Goal: Task Accomplishment & Management: Manage account settings

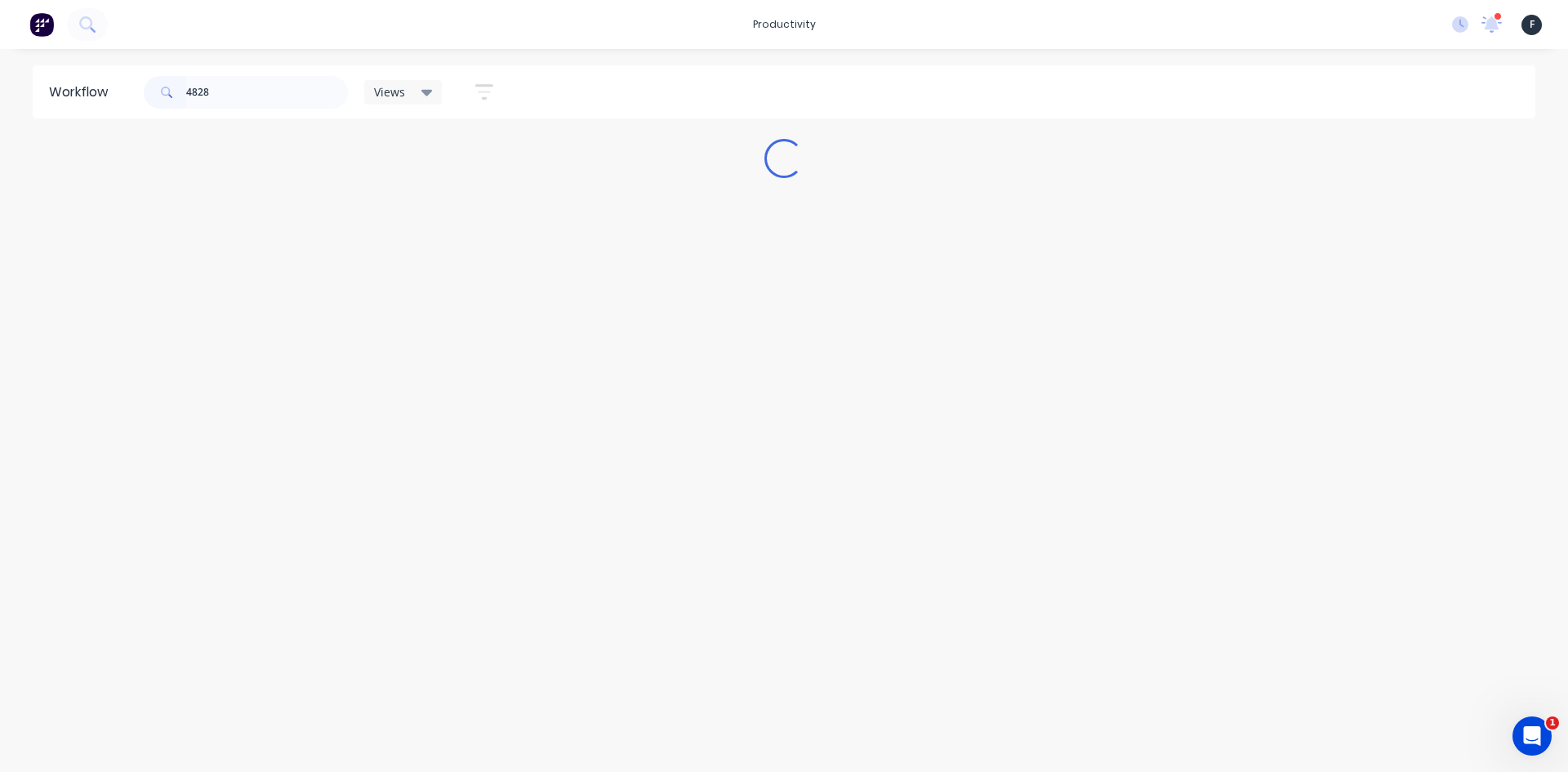
type input "48284"
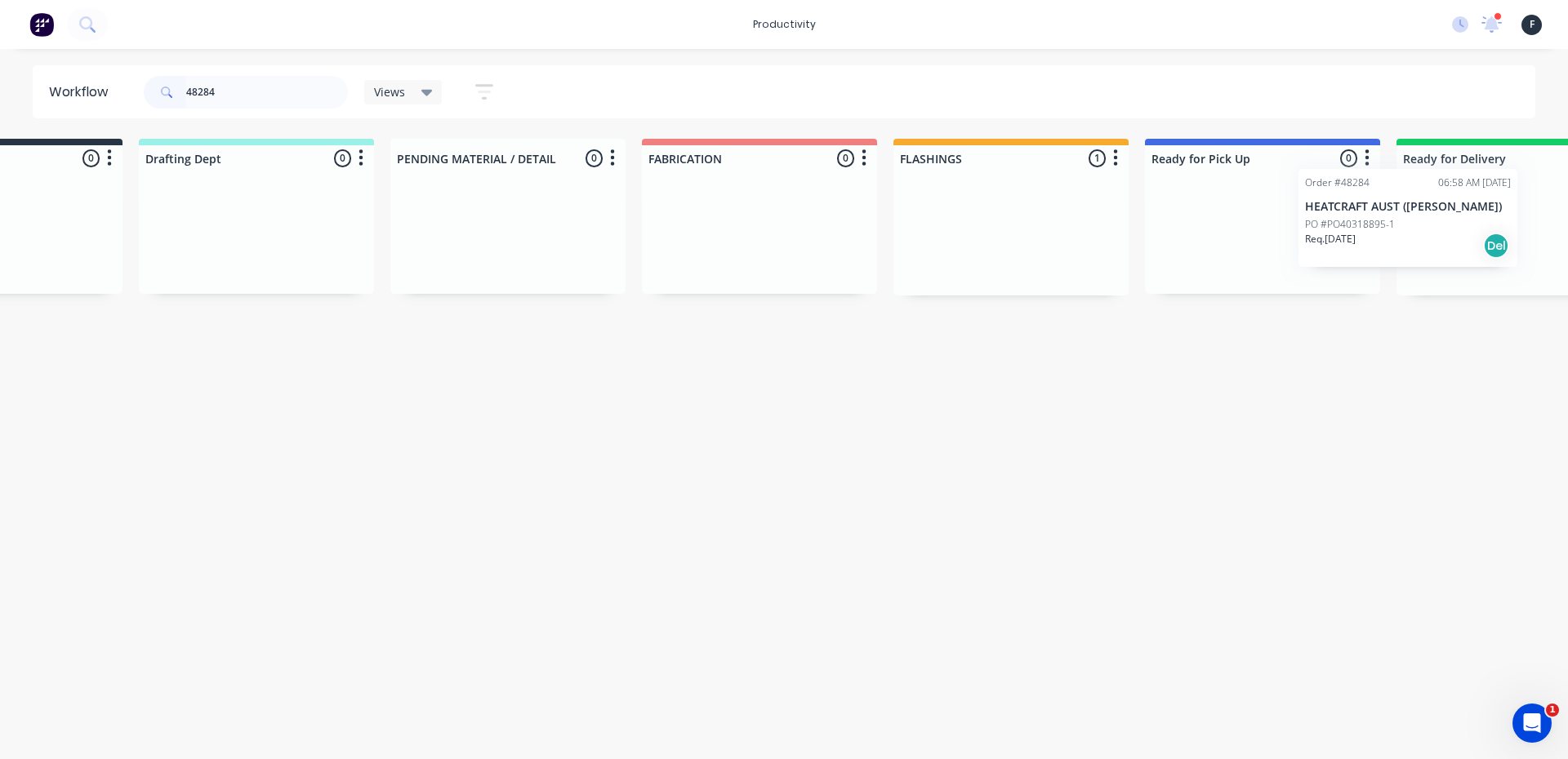
scroll to position [0, 253]
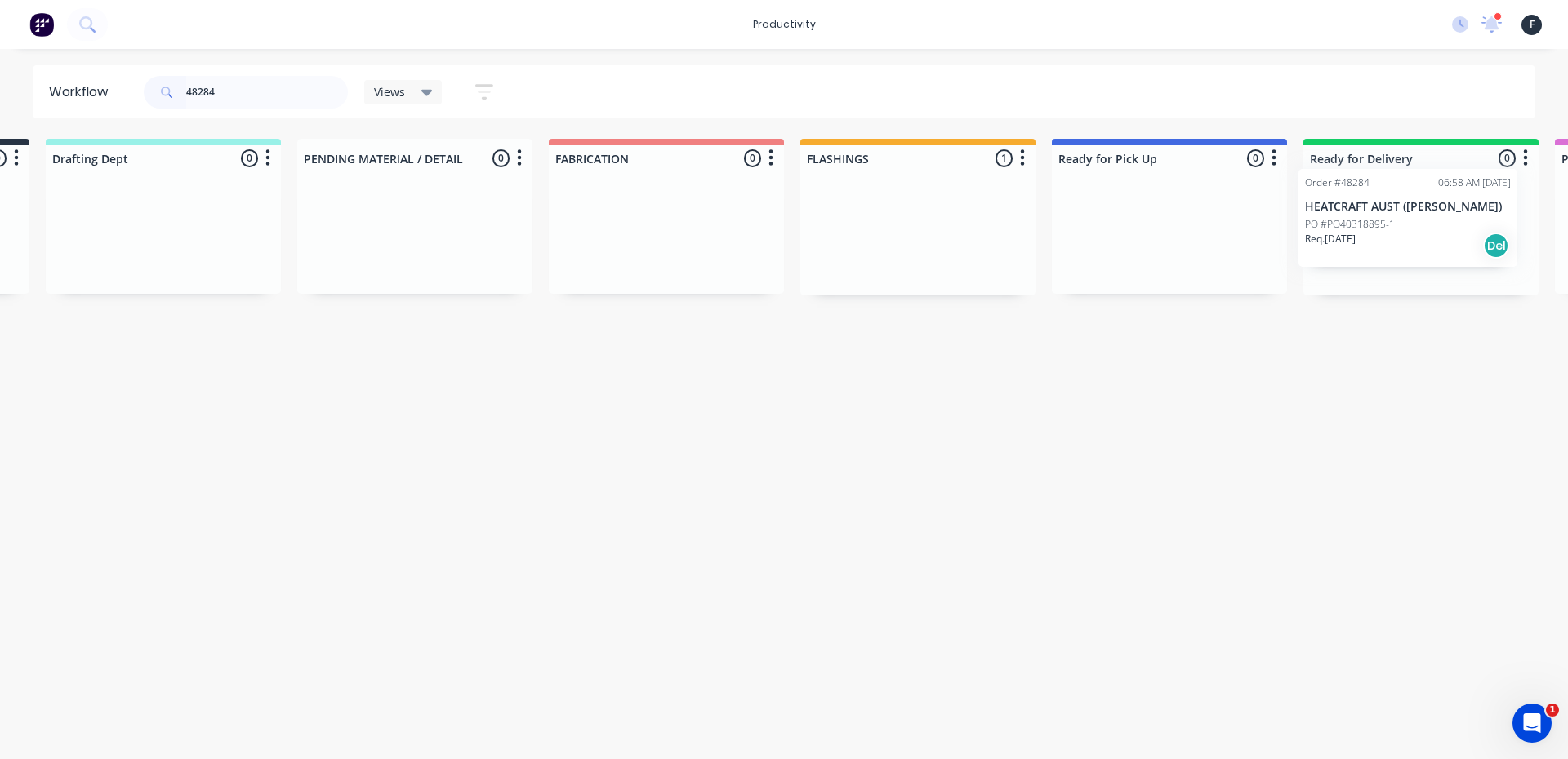
drag, startPoint x: 1130, startPoint y: 249, endPoint x: 1395, endPoint y: 230, distance: 265.7
click at [1395, 230] on div "Submitted 0 Sort By Created date Required date Order number Customer name Most …" at bounding box center [1108, 216] width 2724 height 157
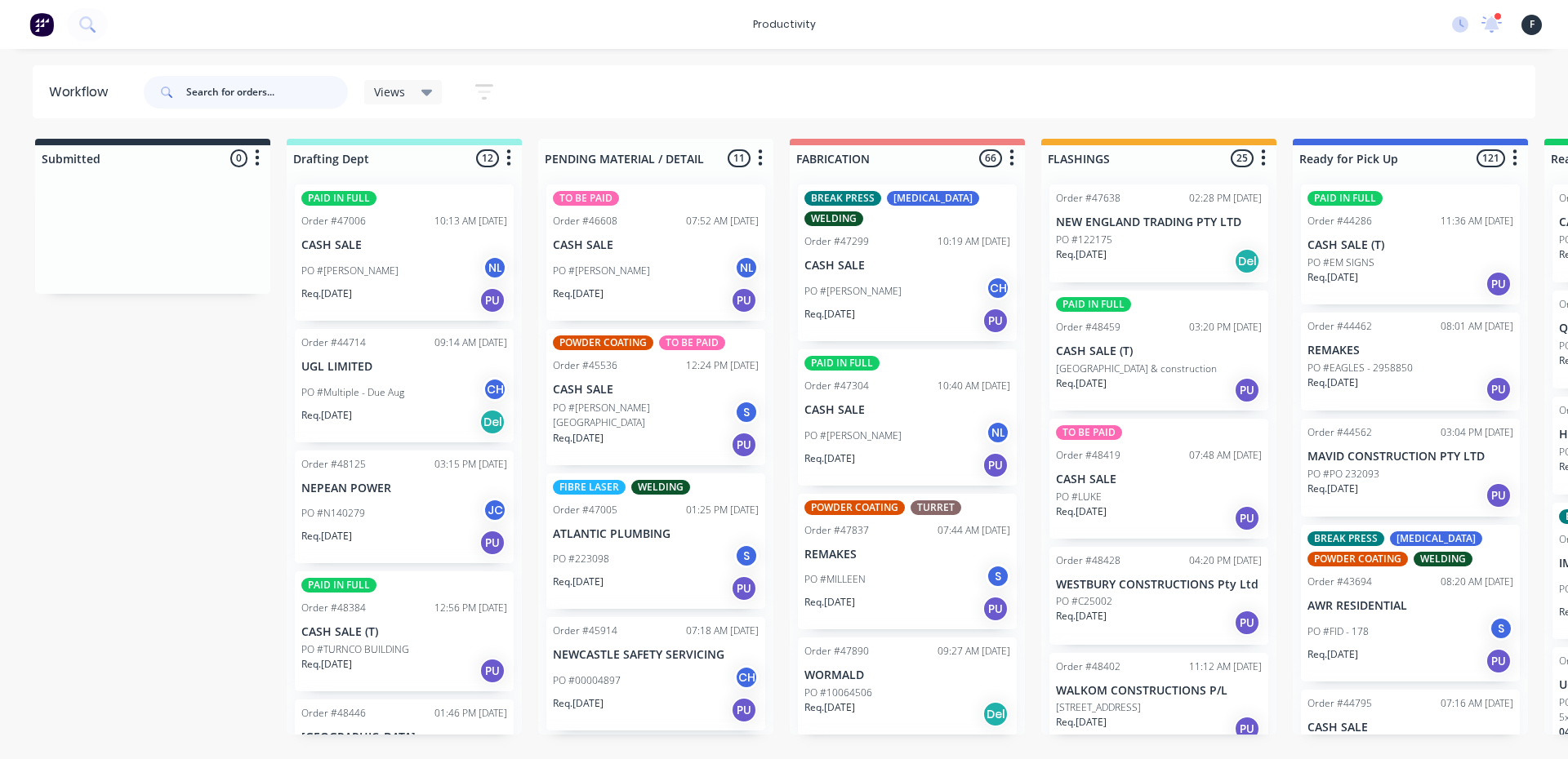
drag, startPoint x: 251, startPoint y: 104, endPoint x: 260, endPoint y: 71, distance: 34.2
click at [253, 104] on input "text" at bounding box center [267, 92] width 162 height 33
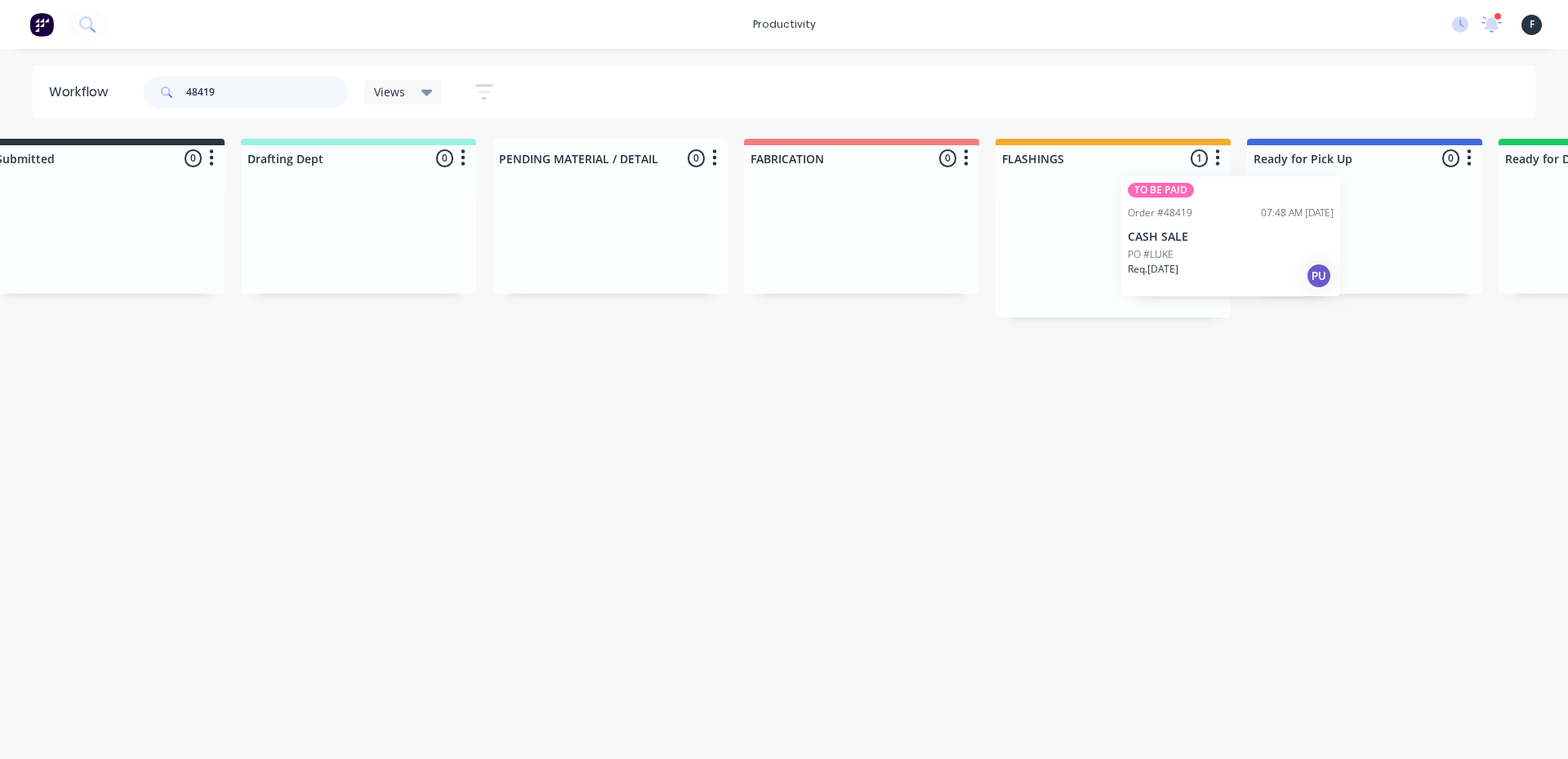
drag, startPoint x: 1092, startPoint y: 255, endPoint x: 1219, endPoint y: 248, distance: 127.2
click at [1219, 248] on div "TO BE PAID Order #48419 07:48 AM 09/10/25 CASH SALE PO #LUKE Req. 10/10/25 PU" at bounding box center [1113, 244] width 236 height 146
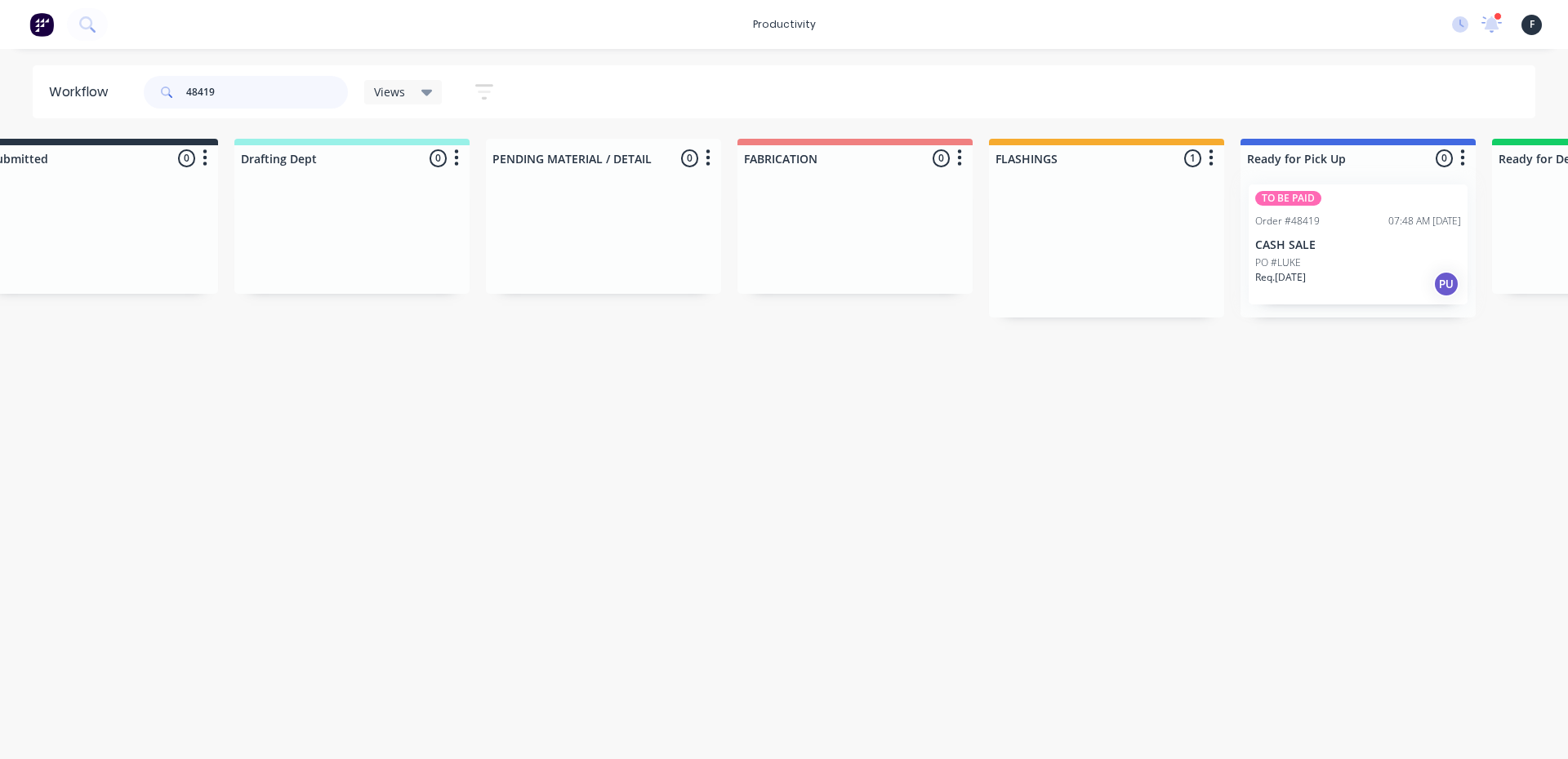
type input "48419"
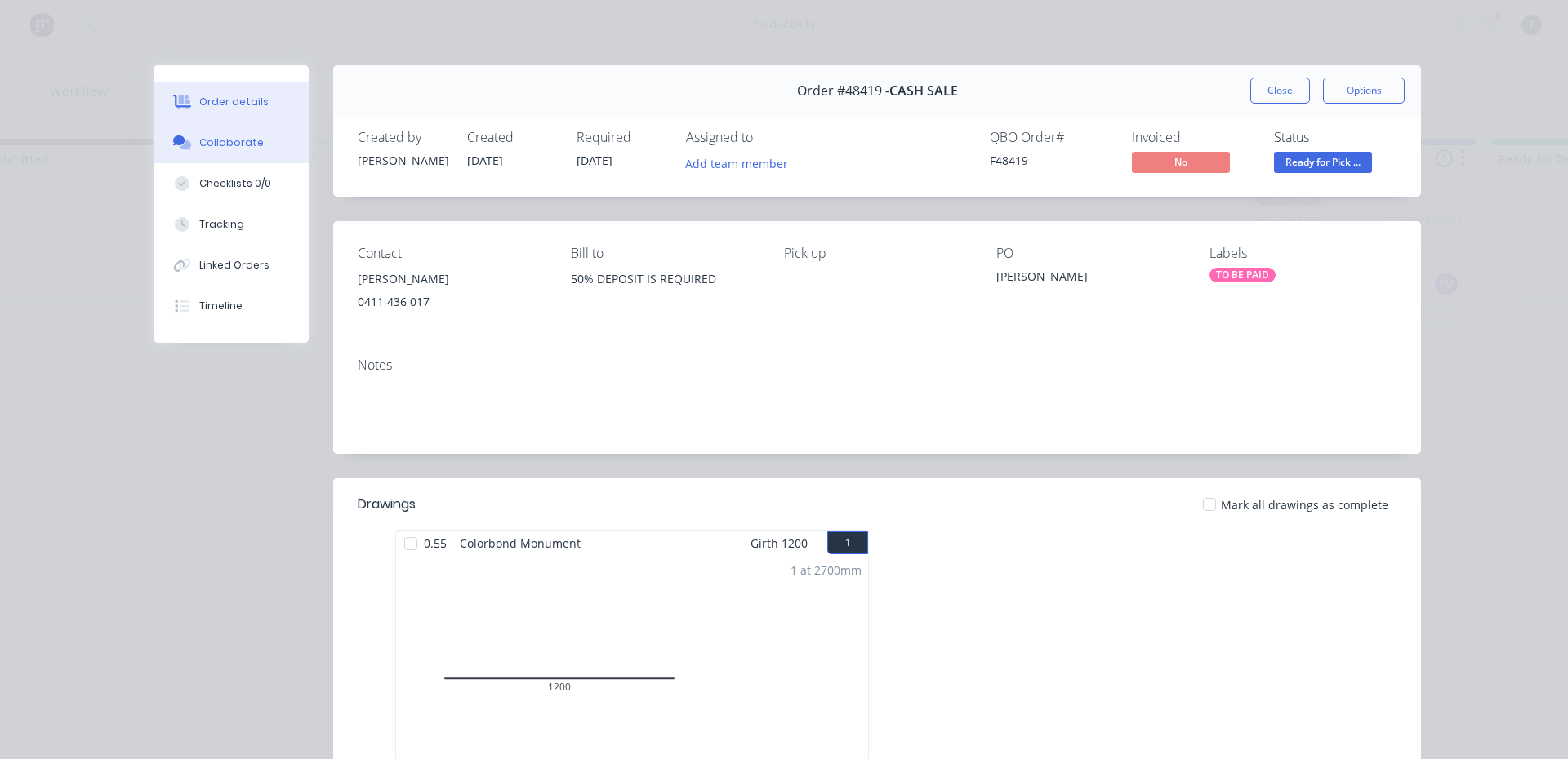
click at [187, 147] on div at bounding box center [182, 143] width 24 height 14
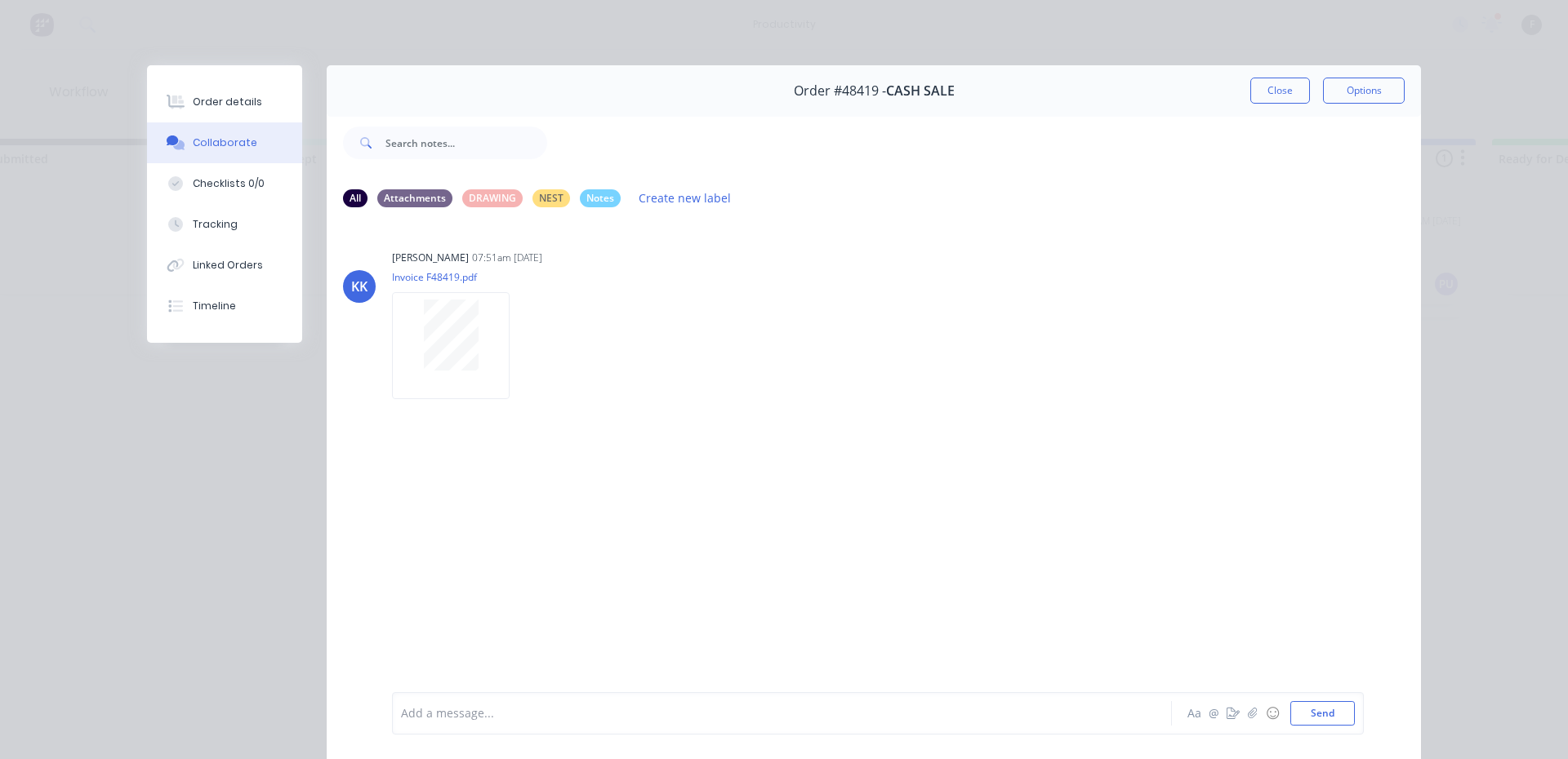
drag, startPoint x: 495, startPoint y: 703, endPoint x: 502, endPoint y: 494, distance: 209.1
click at [495, 703] on div "Add a message..." at bounding box center [759, 713] width 716 height 24
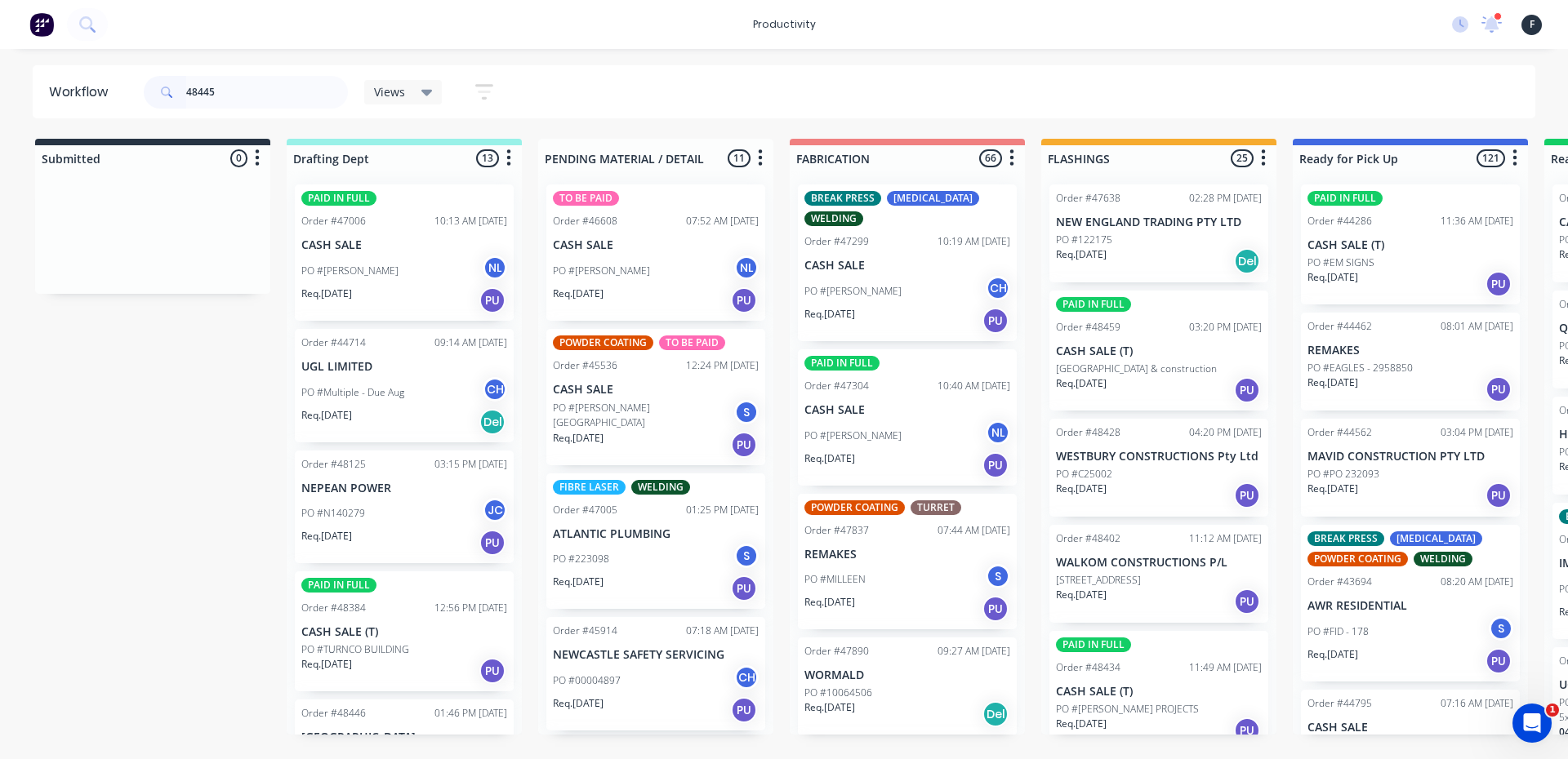
drag, startPoint x: 262, startPoint y: 97, endPoint x: 0, endPoint y: 60, distance: 264.6
click at [0, 60] on div "productivity productivity Workflow Planner Delivery Scheduling Timesheets 1 new…" at bounding box center [784, 331] width 1568 height 661
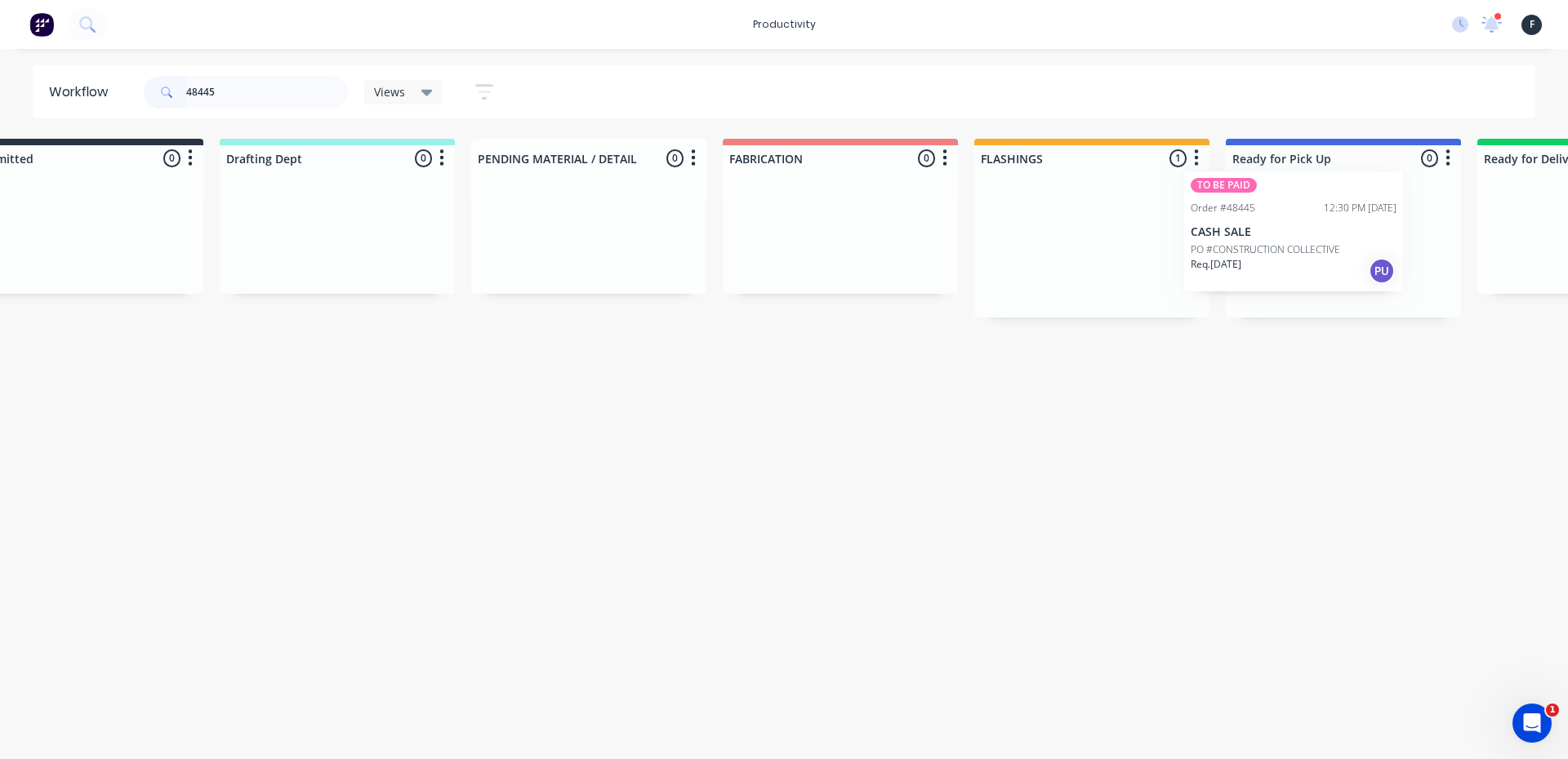
scroll to position [0, 93]
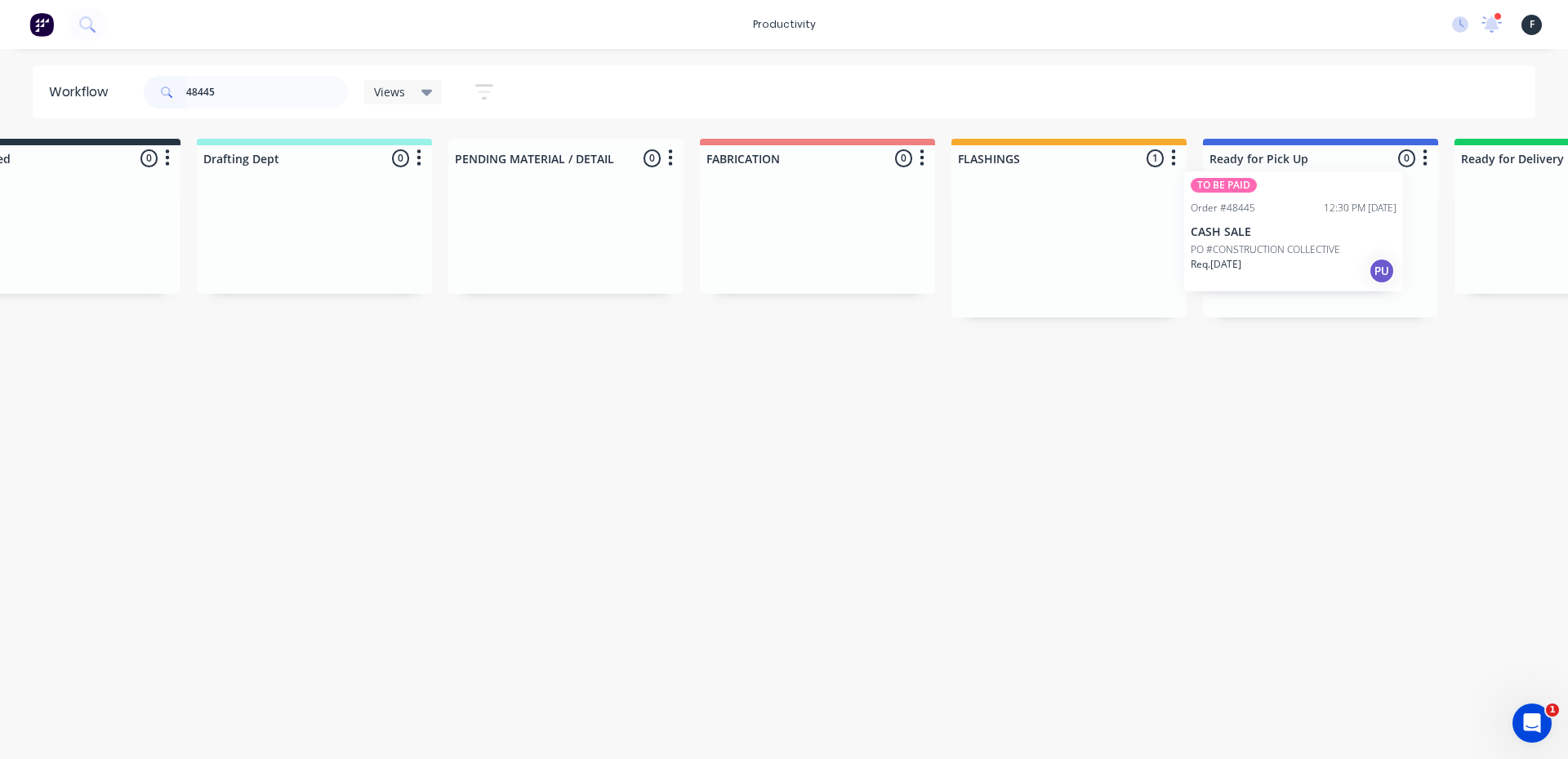
drag, startPoint x: 1087, startPoint y: 281, endPoint x: 1262, endPoint y: 267, distance: 175.6
click at [1233, 267] on div "Submitted 0 Sort By Created date Required date Order number Customer name Most …" at bounding box center [1259, 227] width 2724 height 178
type input "48445"
click at [1288, 267] on p "PO #CONSTRUCTION COLLECTIVE" at bounding box center [1289, 263] width 149 height 14
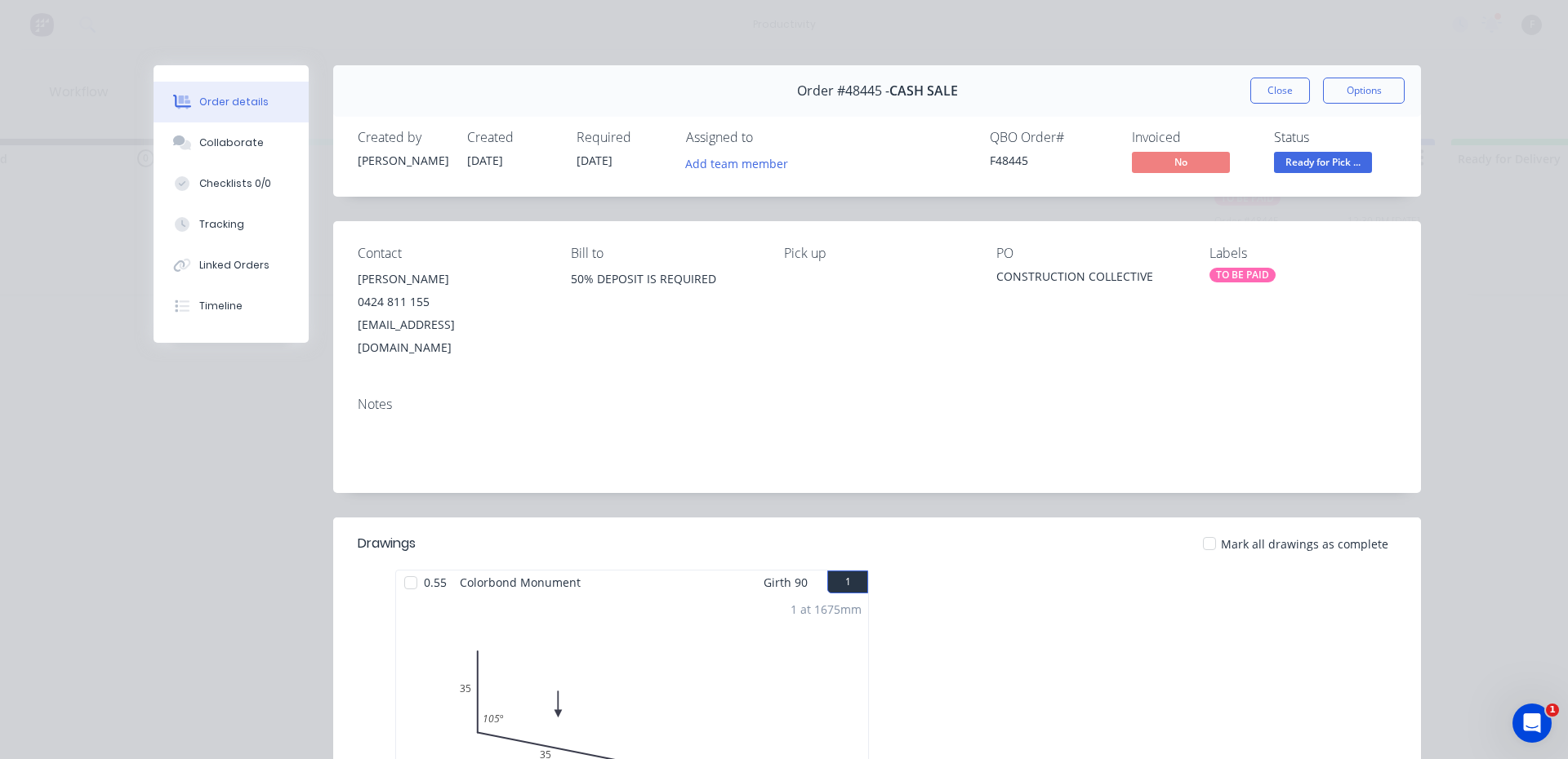
drag, startPoint x: 214, startPoint y: 145, endPoint x: 277, endPoint y: 413, distance: 275.3
click at [215, 145] on div "Collaborate" at bounding box center [231, 143] width 64 height 14
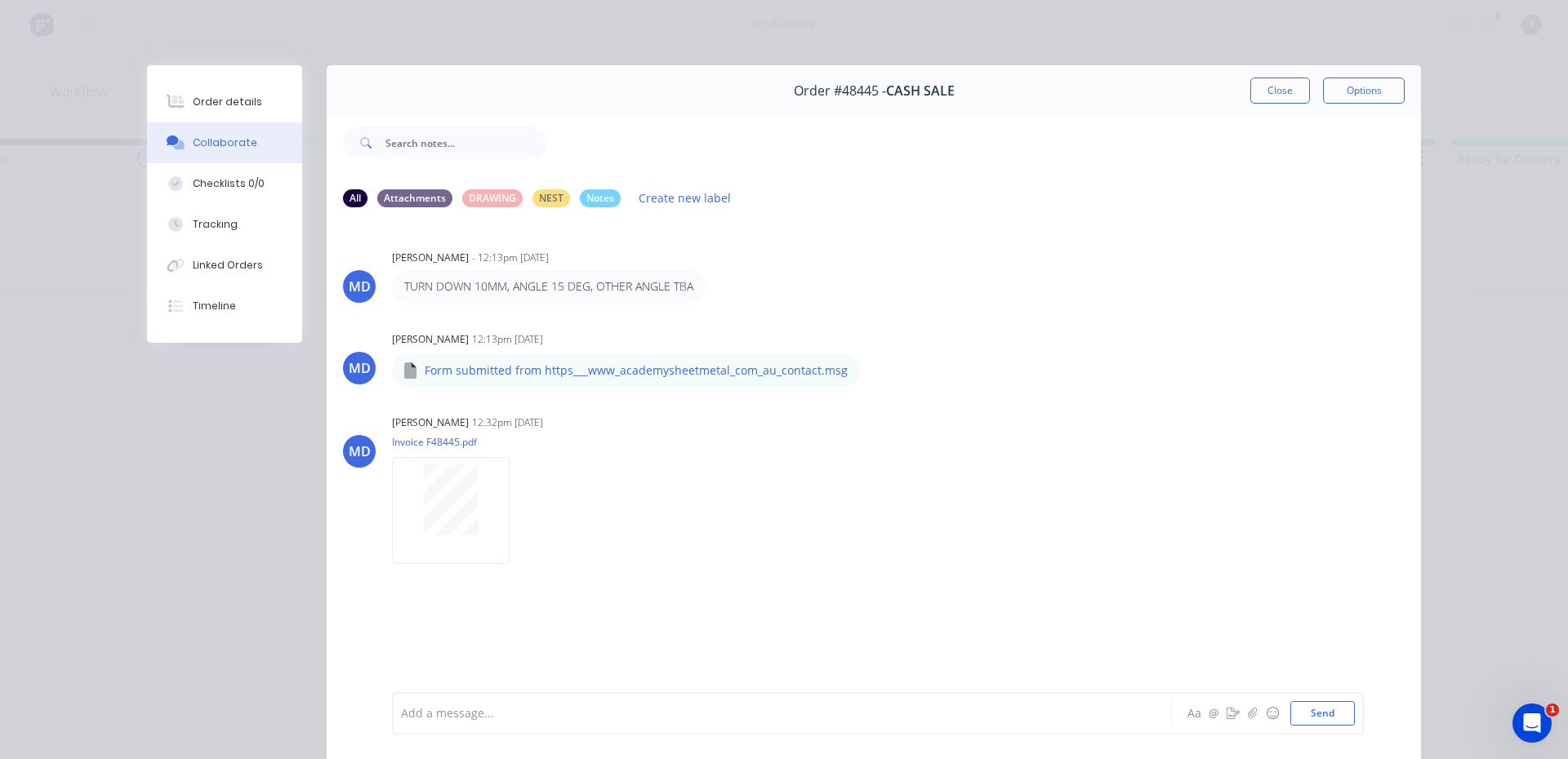
click at [511, 723] on div "Add a message..." at bounding box center [759, 713] width 716 height 24
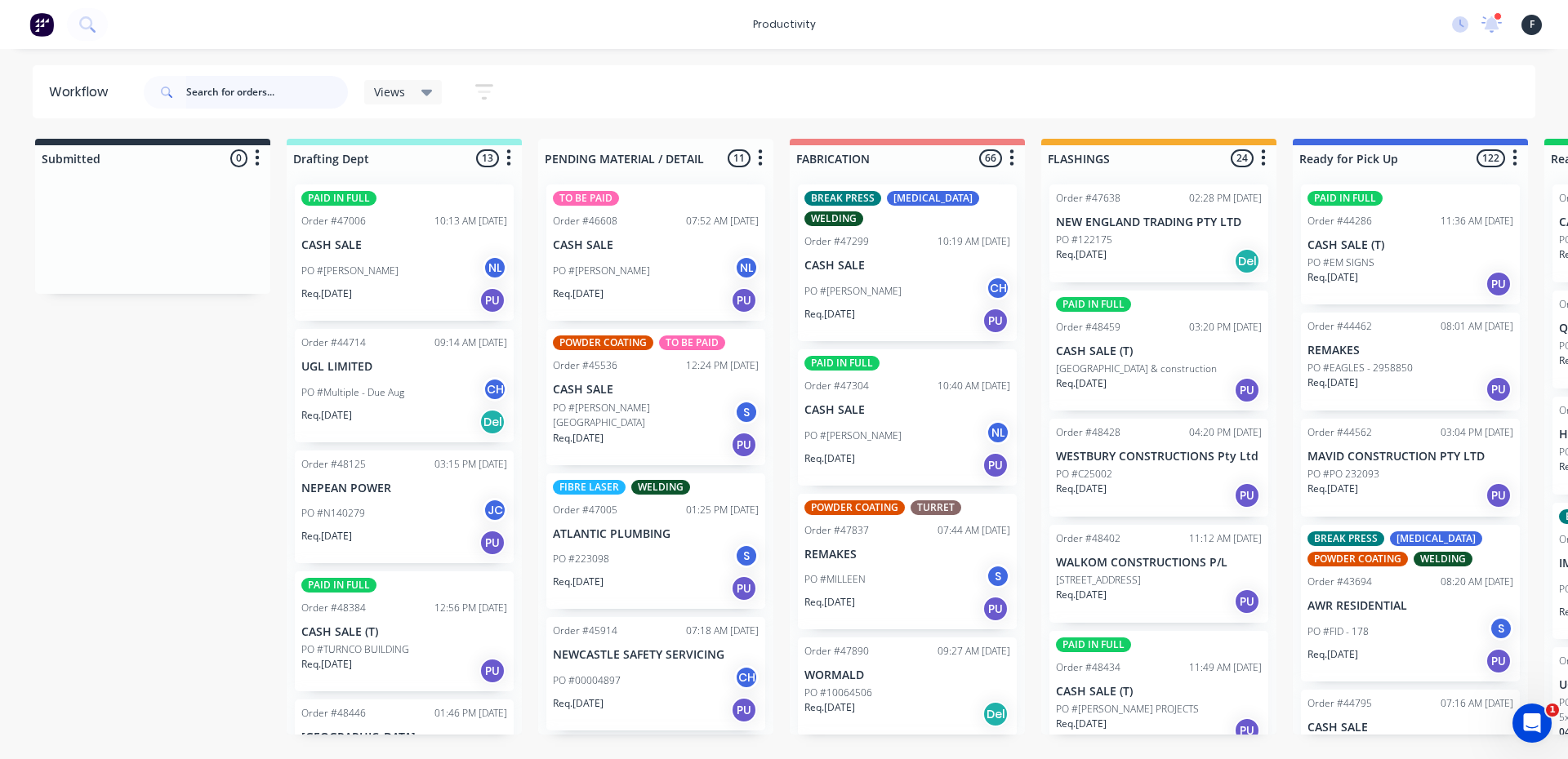
click at [282, 94] on input "text" at bounding box center [267, 92] width 162 height 33
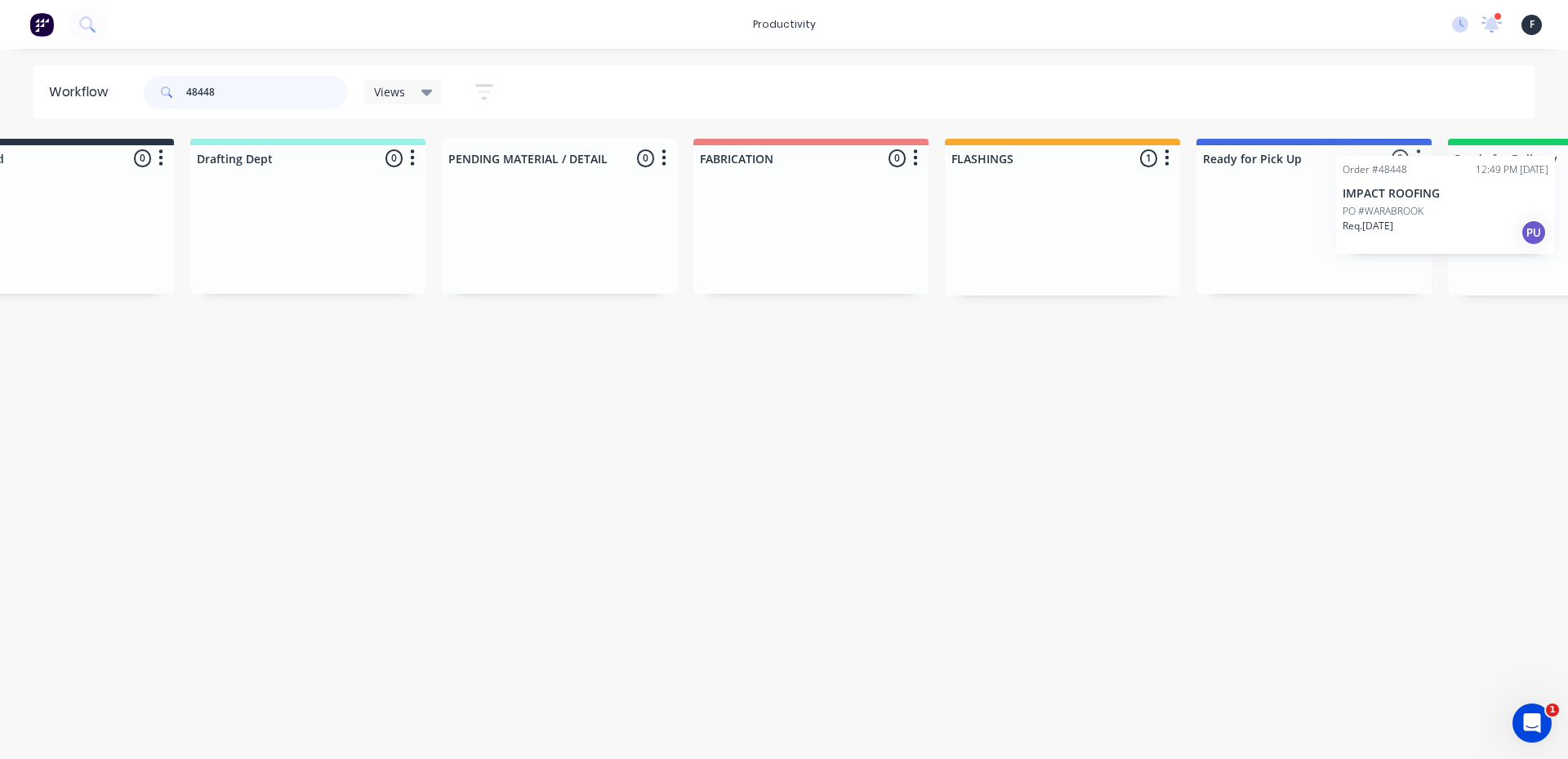
scroll to position [0, 253]
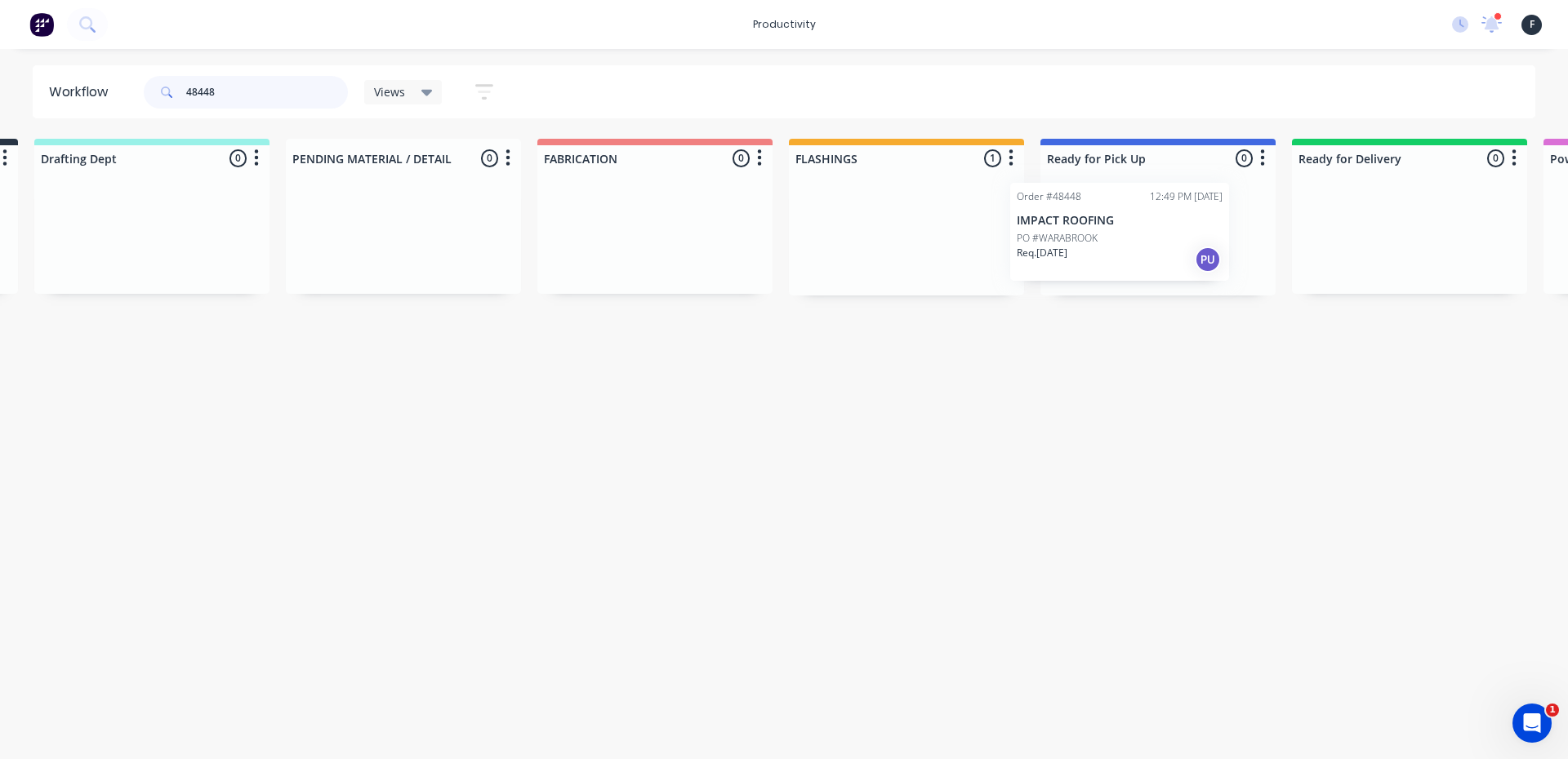
drag, startPoint x: 1150, startPoint y: 234, endPoint x: 1117, endPoint y: 230, distance: 33.2
click at [1117, 231] on div "Submitted 0 Sort By Created date Required date Order number Customer name Most …" at bounding box center [1097, 216] width 2724 height 157
type input "48448"
click at [1125, 230] on div "Order #48448 12:49 PM [DATE] IMPACT ROOFING PO #WARABROOK Req. [DATE] PU" at bounding box center [1159, 234] width 219 height 98
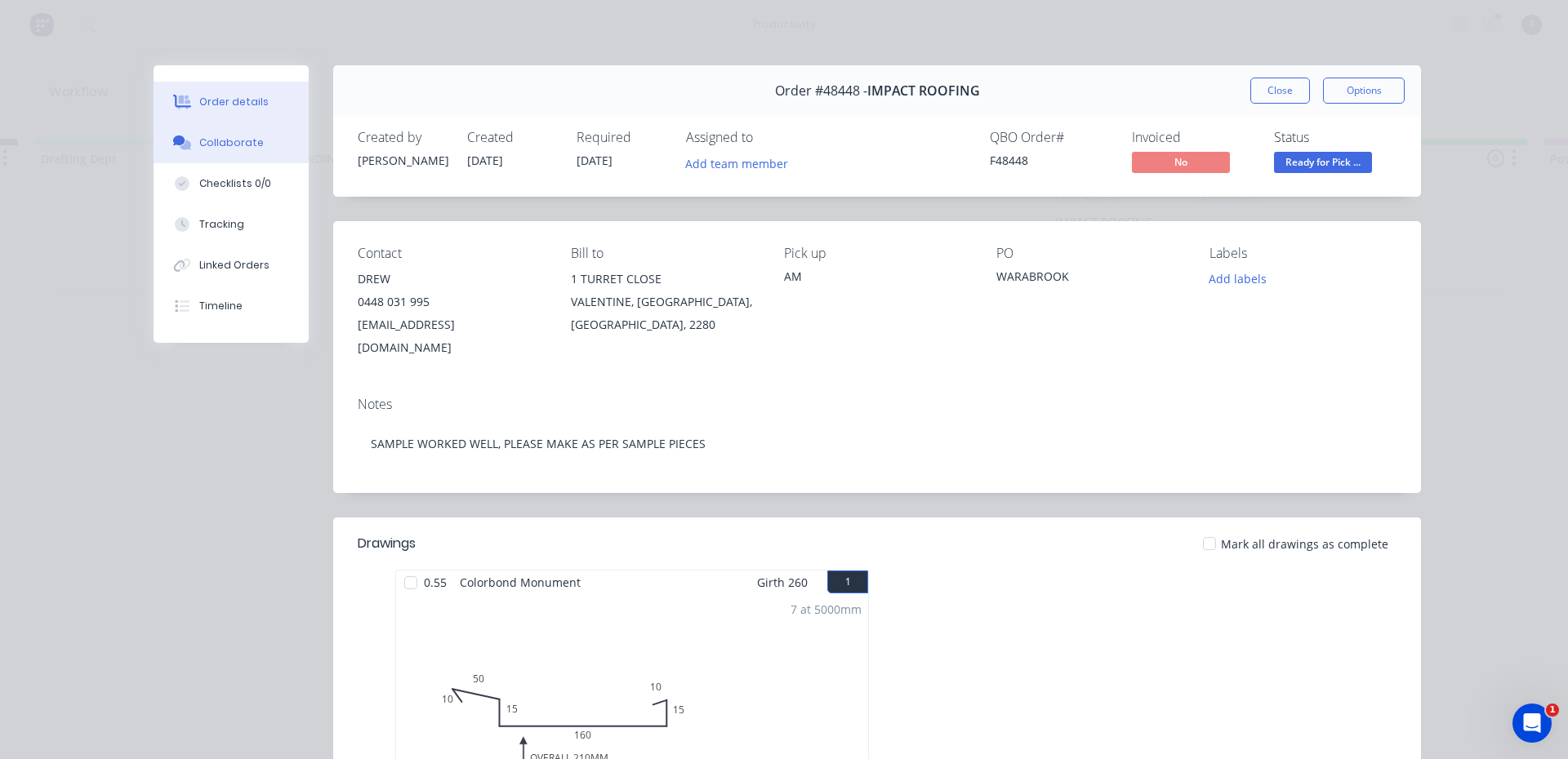
click at [273, 139] on button "Collaborate" at bounding box center [231, 142] width 155 height 41
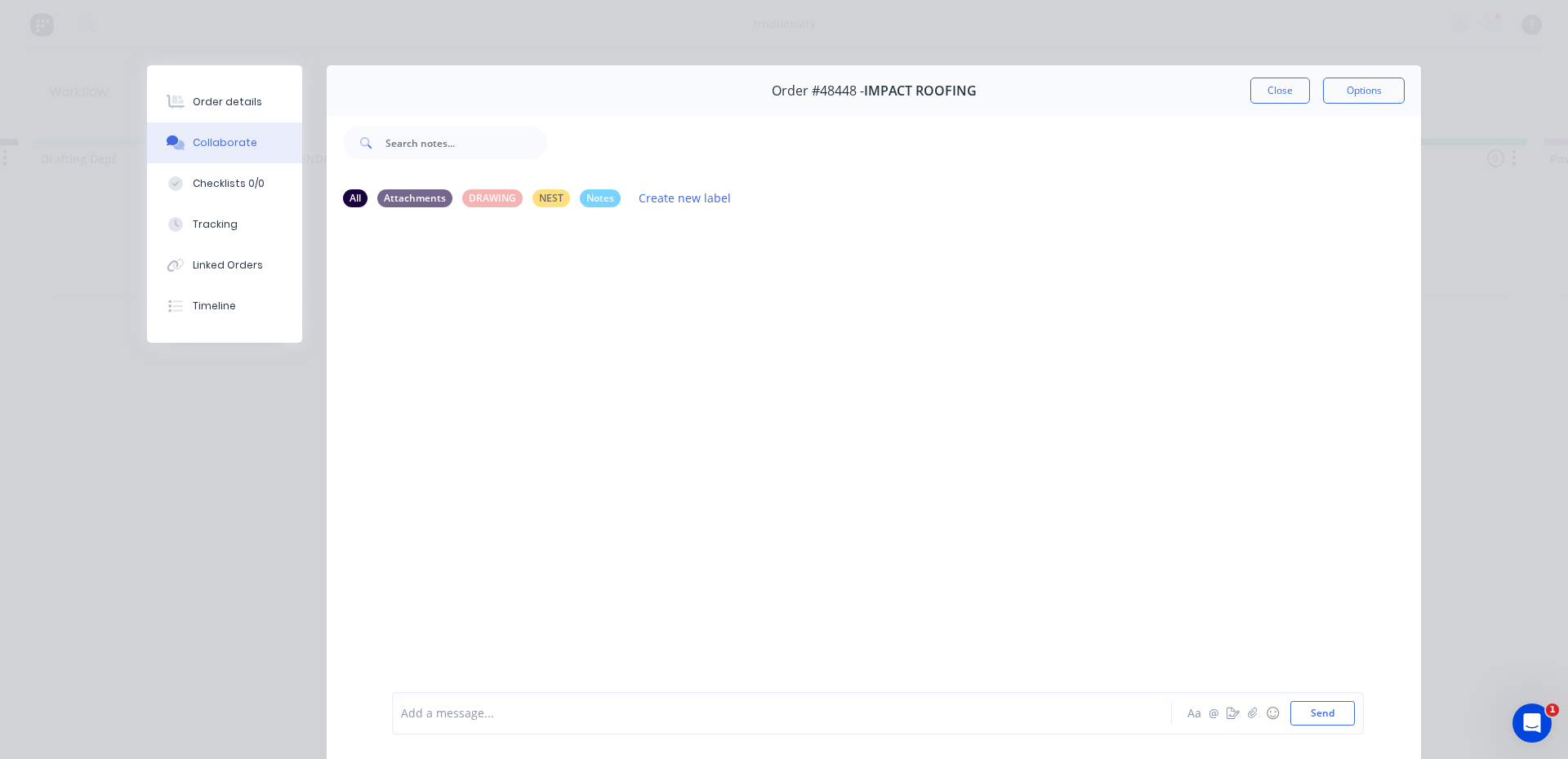
click at [732, 708] on div at bounding box center [759, 714] width 715 height 17
